Goal: Task Accomplishment & Management: Use online tool/utility

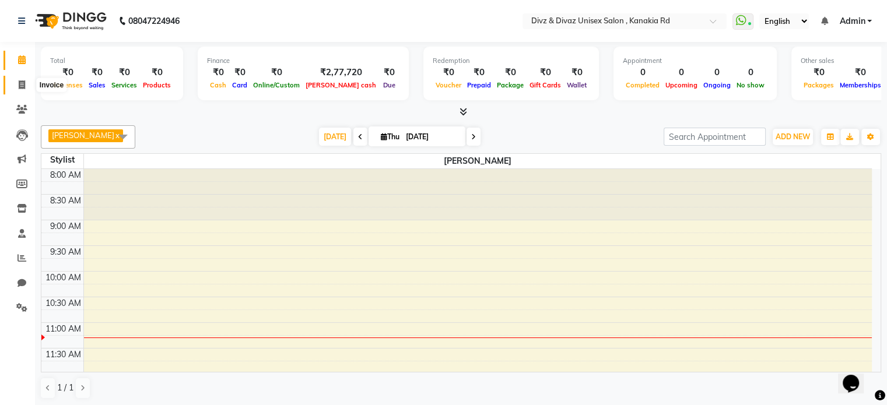
click at [19, 83] on icon at bounding box center [22, 84] width 6 height 9
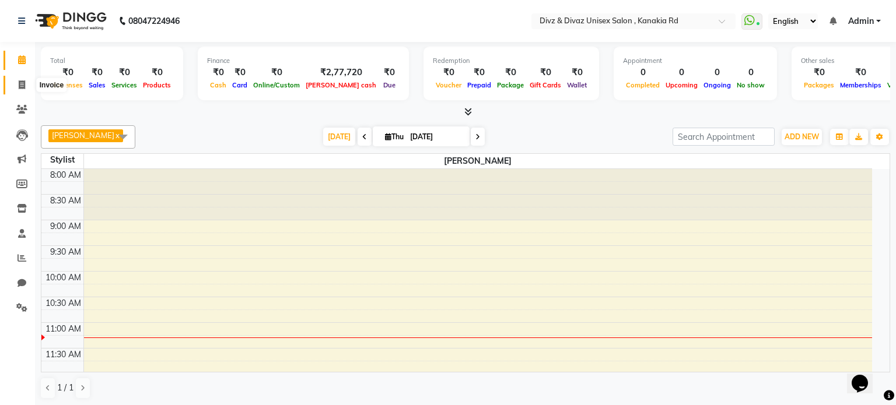
select select "service"
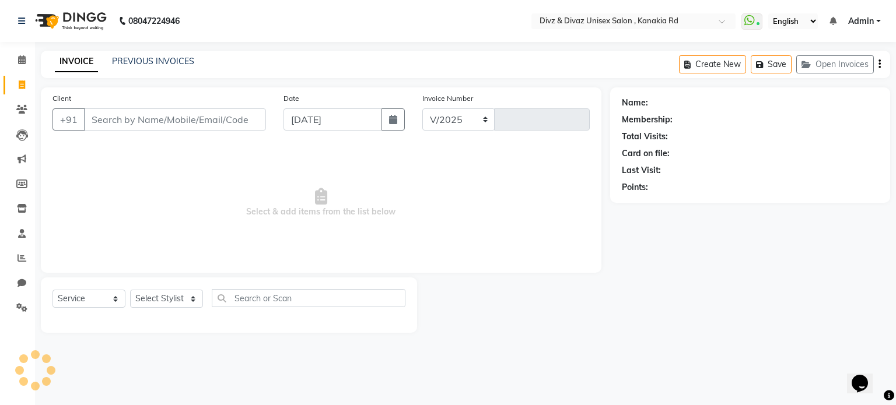
select select "7588"
type input "2562"
click at [152, 113] on input "Client" at bounding box center [175, 119] width 182 height 22
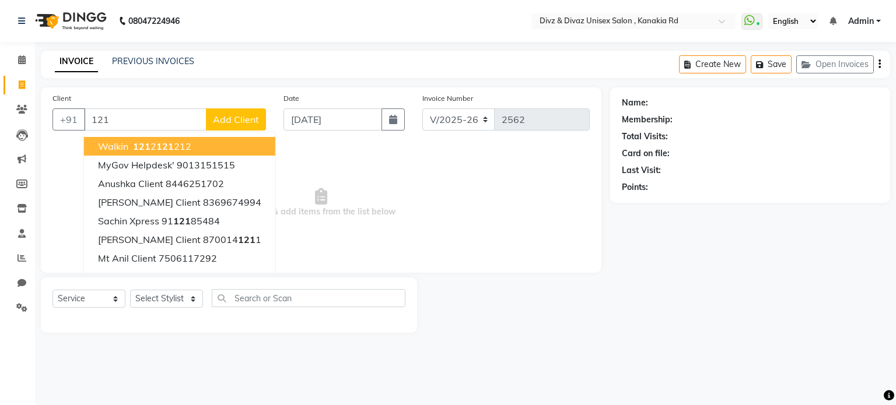
click at [185, 138] on button "walkin 121 2 121 212" at bounding box center [179, 146] width 191 height 19
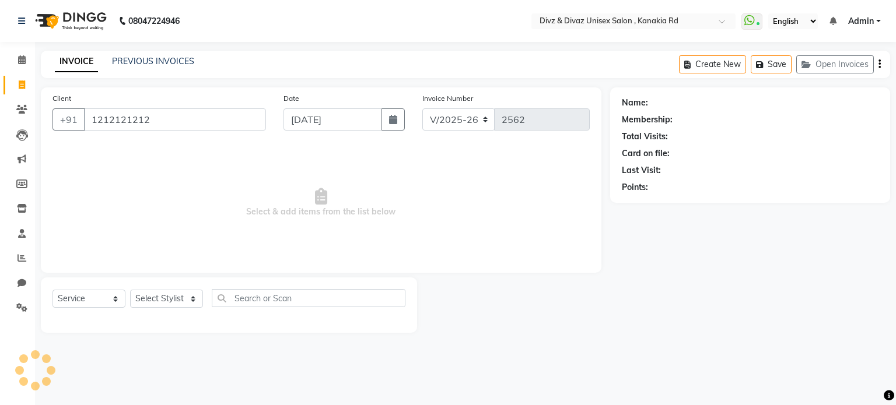
type input "1212121212"
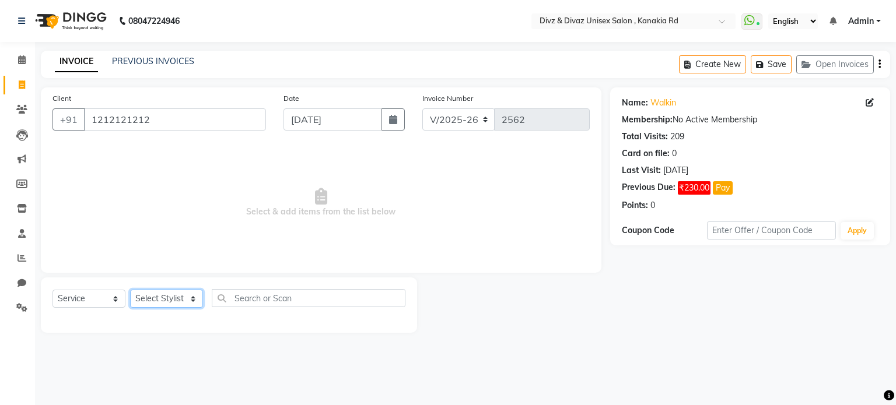
click at [192, 292] on select "Select Stylist [PERSON_NAME] Kailash Prem [PERSON_NAME]" at bounding box center [166, 299] width 73 height 18
select select "67195"
click at [130, 290] on select "Select Stylist [PERSON_NAME] Kailash Prem [PERSON_NAME]" at bounding box center [166, 299] width 73 height 18
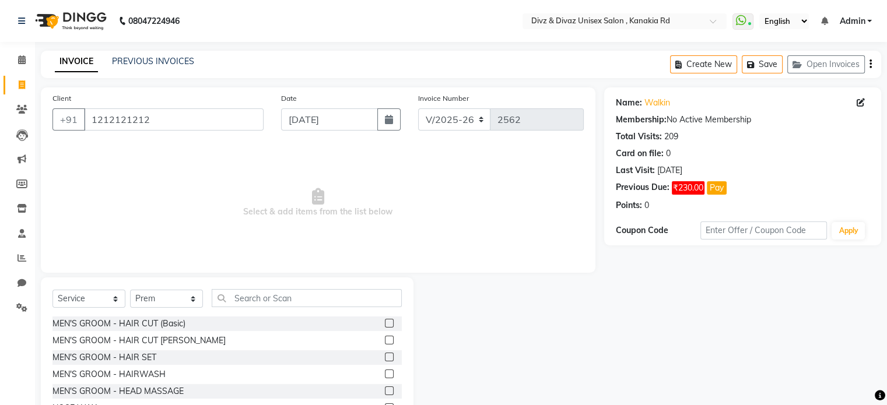
click at [385, 325] on label at bounding box center [389, 323] width 9 height 9
click at [385, 325] on input "checkbox" at bounding box center [389, 324] width 8 height 8
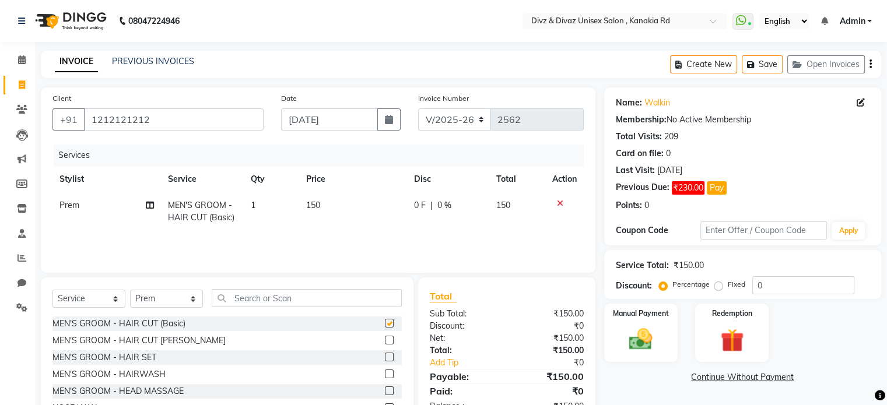
checkbox input "false"
click at [653, 332] on img at bounding box center [640, 340] width 39 height 28
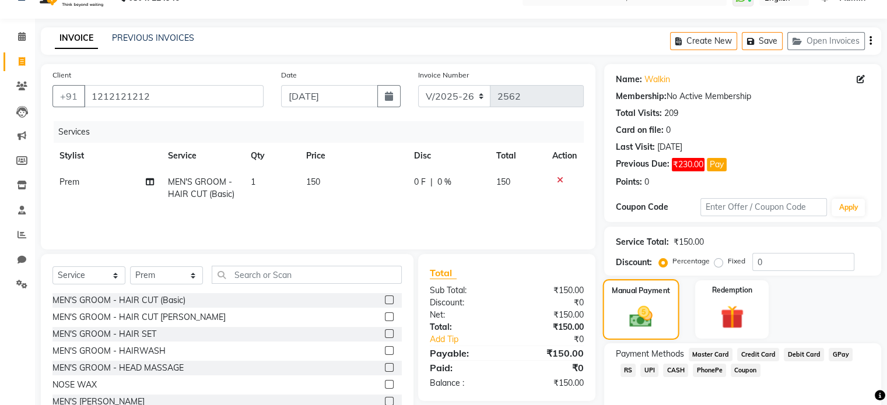
scroll to position [47, 0]
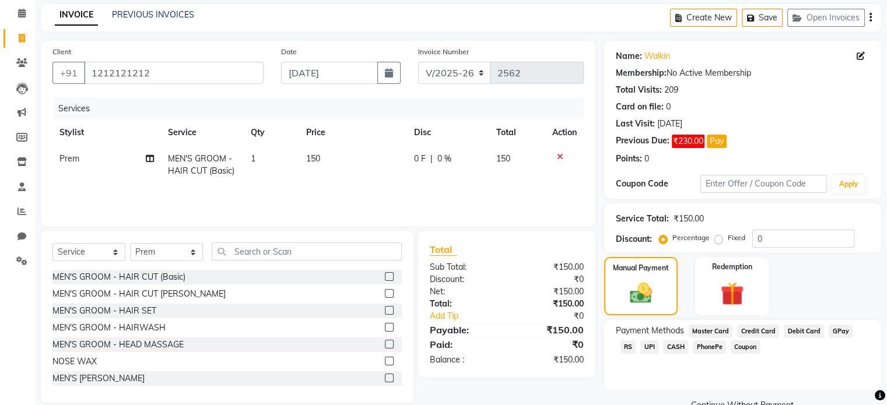
click at [640, 345] on span "UPI" at bounding box center [649, 347] width 18 height 13
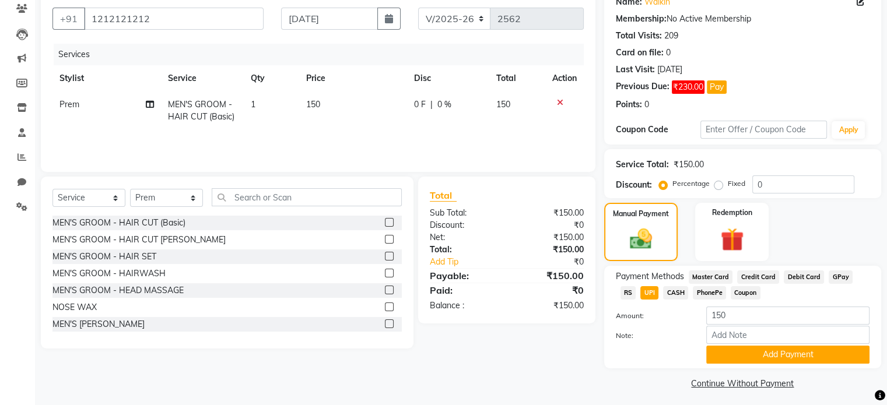
scroll to position [107, 0]
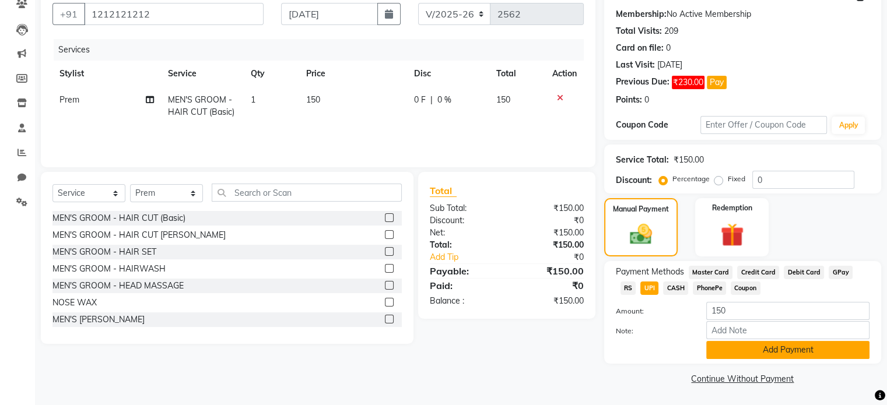
click at [722, 349] on button "Add Payment" at bounding box center [787, 350] width 163 height 18
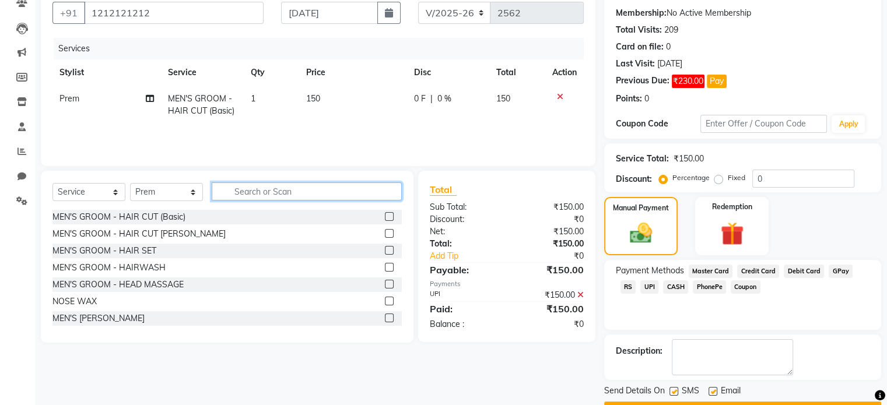
click at [399, 188] on input "text" at bounding box center [307, 192] width 190 height 18
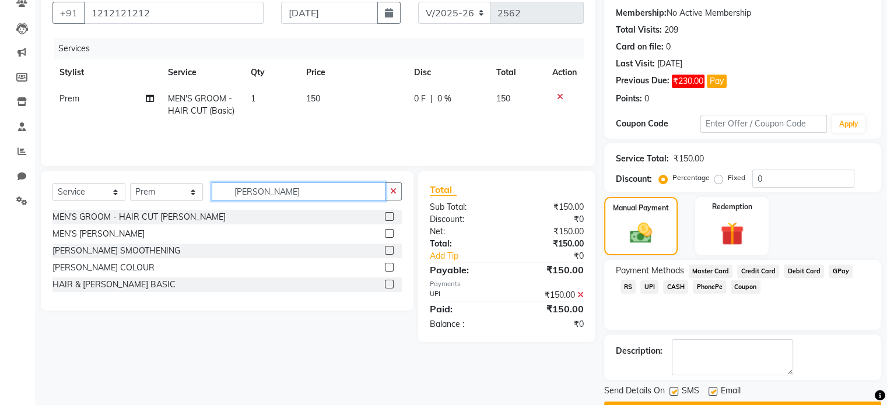
type input "[PERSON_NAME]"
click at [390, 232] on label at bounding box center [389, 233] width 9 height 9
click at [390, 232] on input "checkbox" at bounding box center [389, 234] width 8 height 8
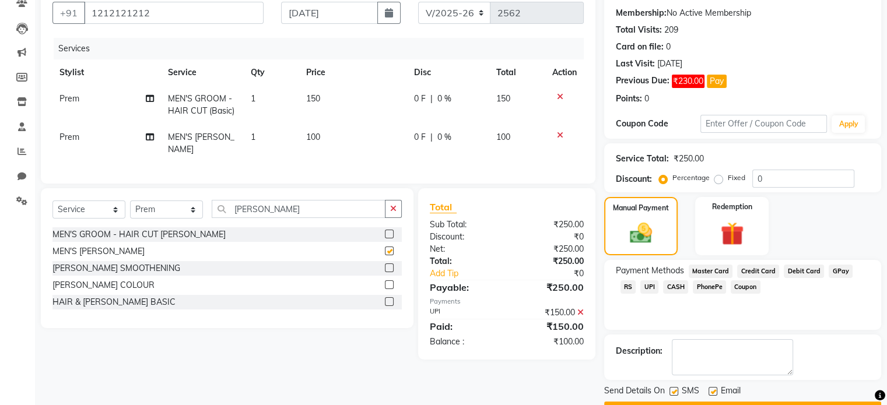
checkbox input "false"
click at [322, 135] on td "100" at bounding box center [353, 143] width 108 height 38
select select "67195"
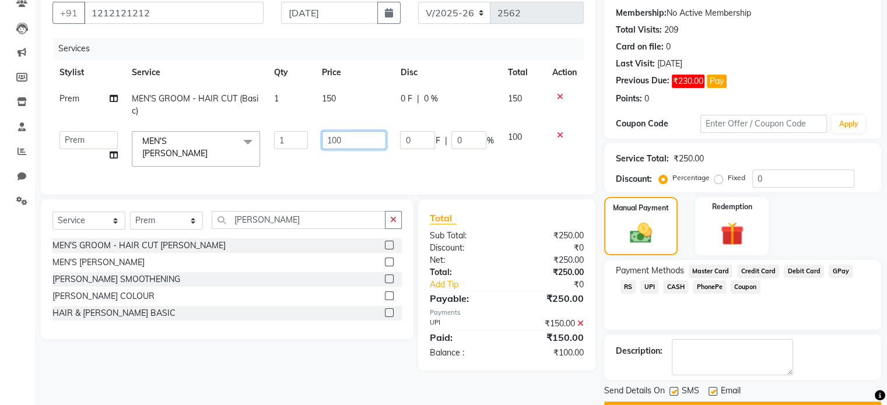
click at [345, 139] on input "100" at bounding box center [354, 140] width 64 height 18
type input "180"
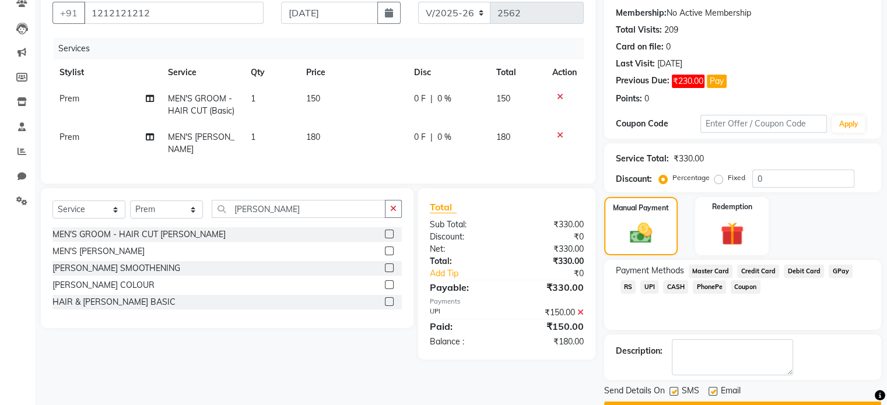
click at [502, 137] on td "180" at bounding box center [517, 143] width 56 height 38
select select "67195"
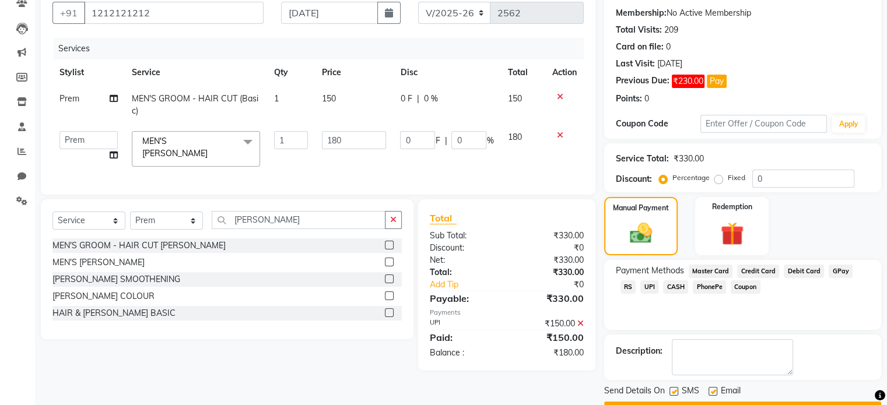
click at [663, 285] on span "CASH" at bounding box center [675, 286] width 25 height 13
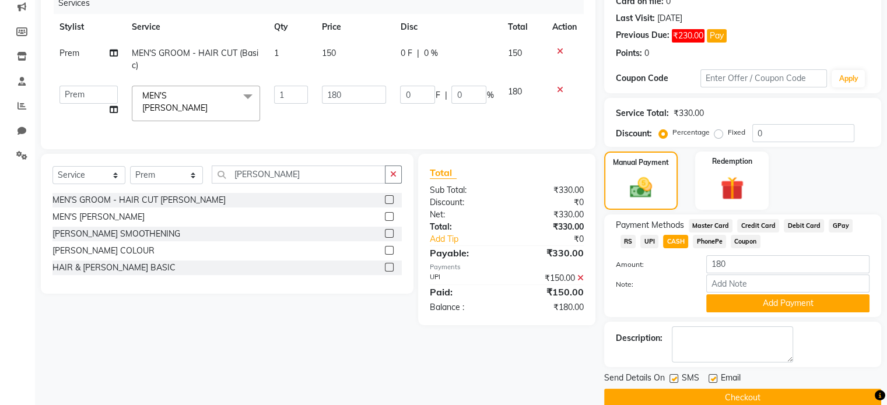
scroll to position [153, 0]
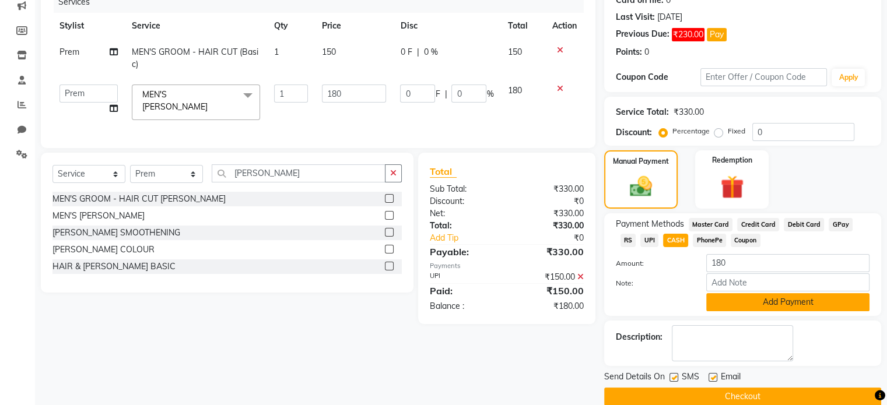
click at [721, 305] on button "Add Payment" at bounding box center [787, 302] width 163 height 18
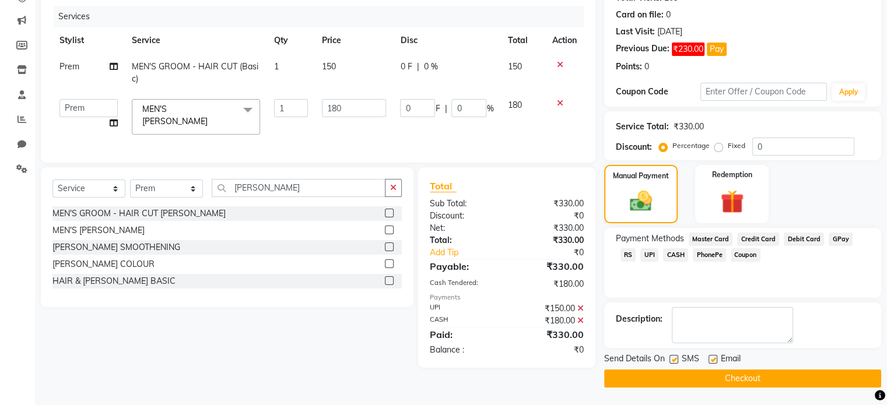
scroll to position [138, 0]
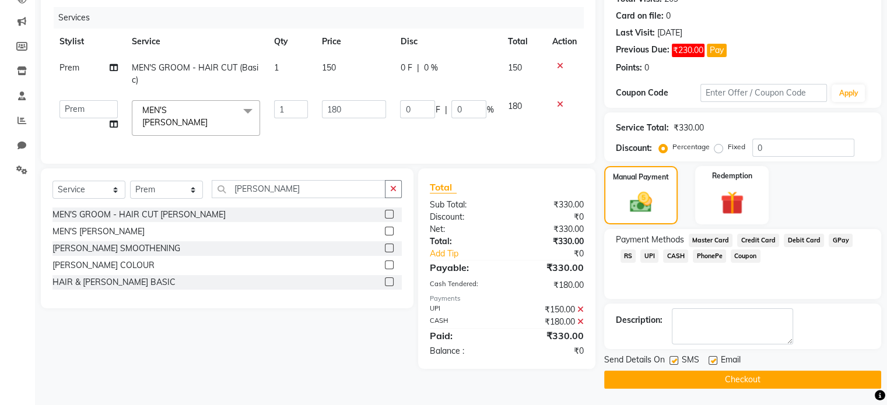
click at [721, 380] on button "Checkout" at bounding box center [742, 380] width 277 height 18
